Goal: Task Accomplishment & Management: Manage account settings

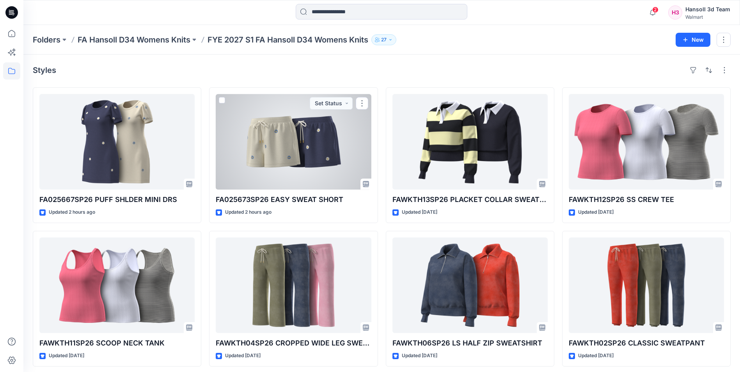
click at [272, 151] on div at bounding box center [293, 142] width 155 height 96
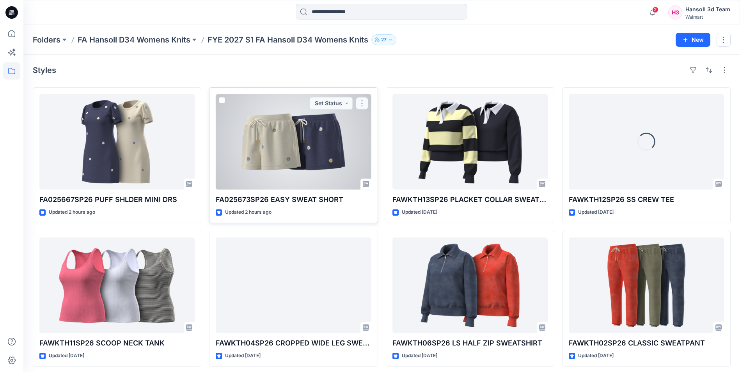
click at [362, 104] on button "button" at bounding box center [362, 103] width 12 height 12
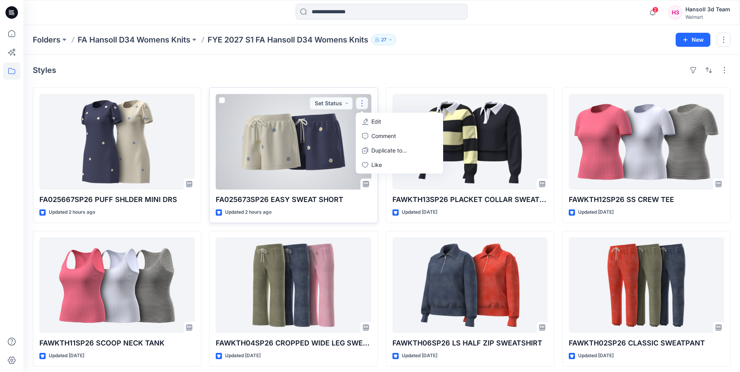
click at [349, 209] on div "Updated 2 hours ago" at bounding box center [293, 212] width 155 height 8
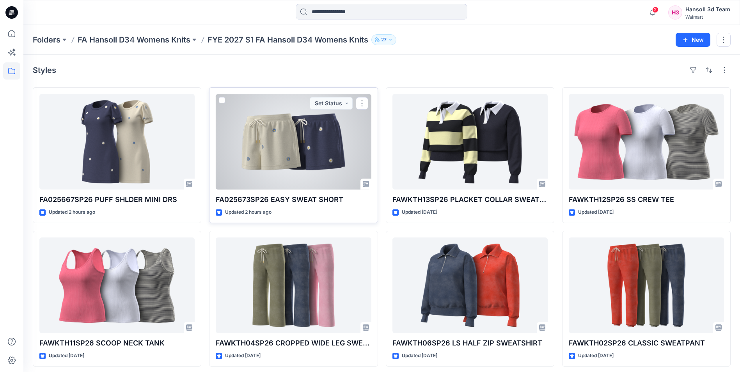
click at [306, 153] on div at bounding box center [293, 142] width 155 height 96
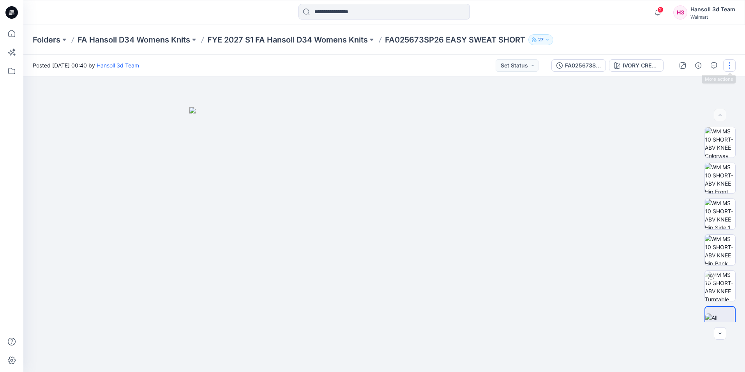
click at [726, 63] on button "button" at bounding box center [730, 65] width 12 height 12
click at [679, 107] on p "Edit" at bounding box center [680, 105] width 10 height 8
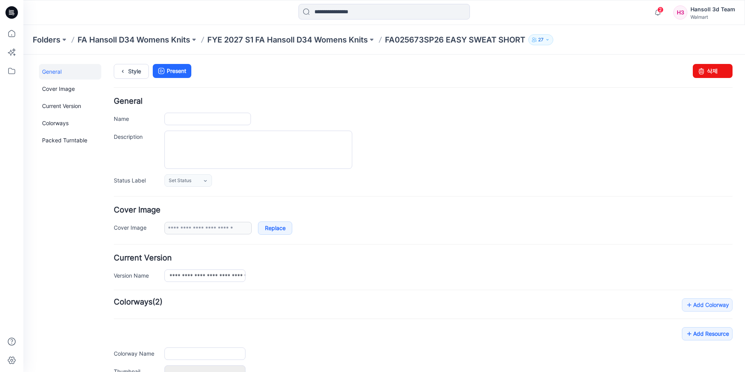
type input "**********"
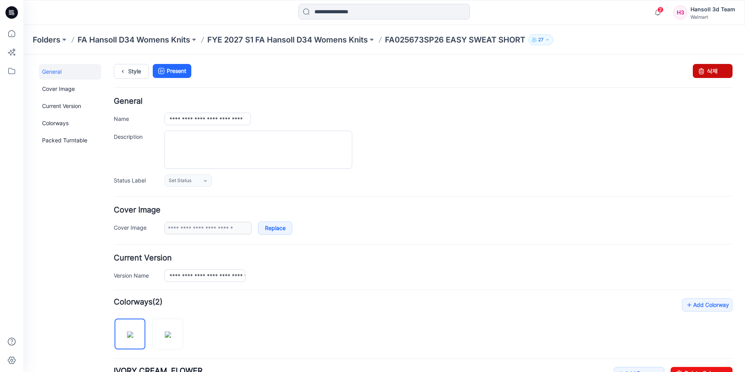
click at [696, 72] on icon at bounding box center [701, 71] width 11 height 14
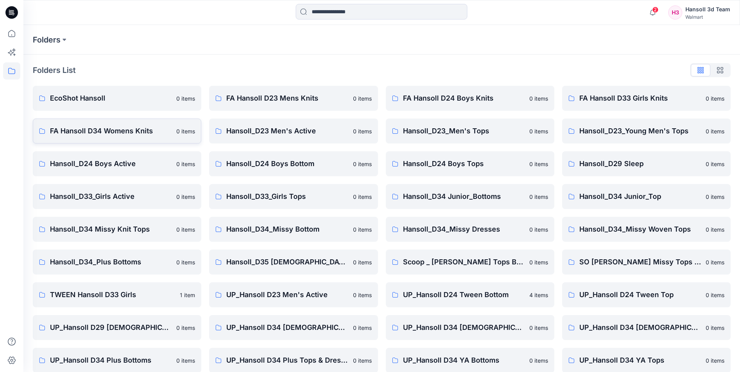
click at [113, 123] on link "FA Hansoll D34 Womens Knits 0 items" at bounding box center [117, 131] width 168 height 25
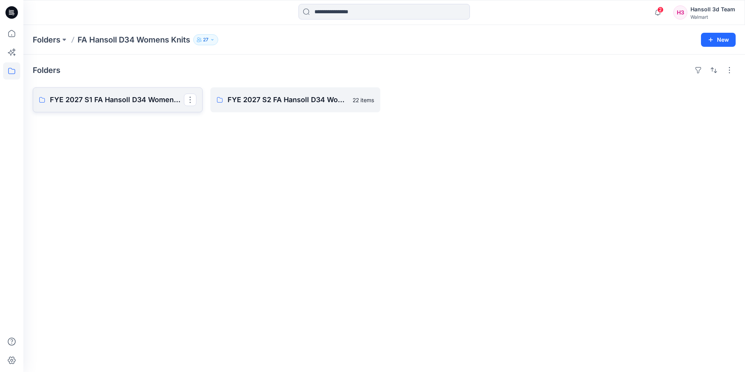
click at [79, 99] on p "FYE 2027 S1 FA Hansoll D34 Womens Knits" at bounding box center [117, 99] width 134 height 11
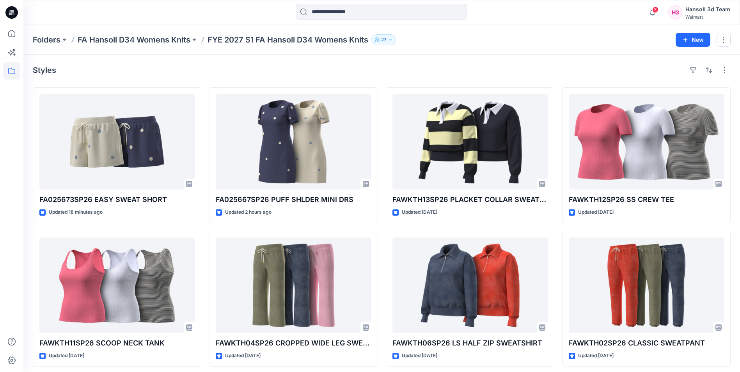
click at [14, 243] on div at bounding box center [11, 198] width 17 height 347
